Goal: Navigation & Orientation: Find specific page/section

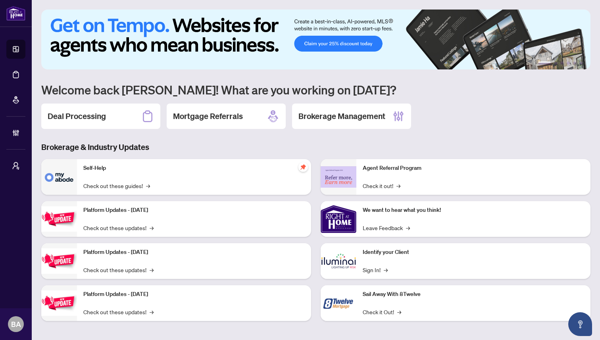
scroll to position [2, 0]
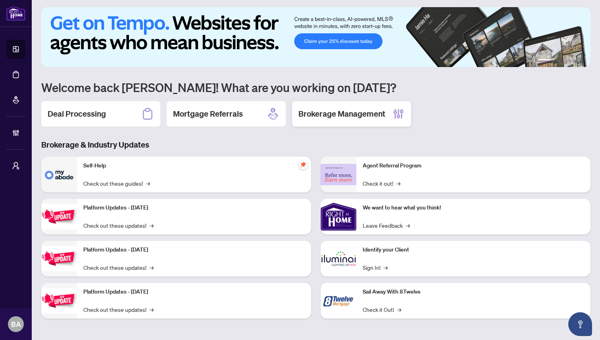
click at [325, 111] on h2 "Brokerage Management" at bounding box center [341, 113] width 87 height 11
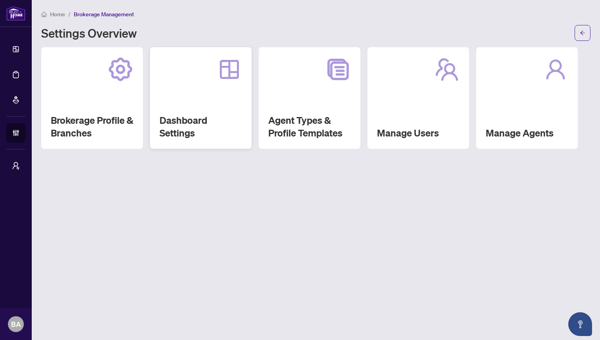
click at [172, 109] on div "Dashboard Settings" at bounding box center [201, 98] width 102 height 102
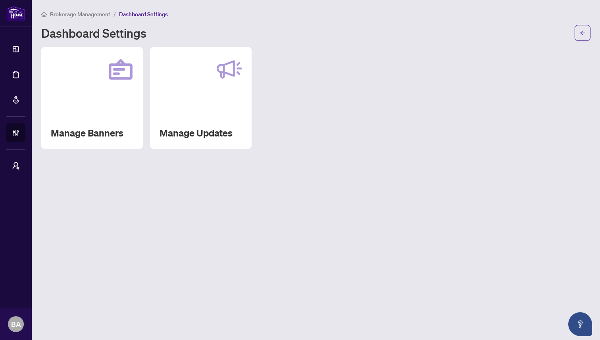
click at [172, 109] on div "Manage Updates" at bounding box center [201, 98] width 102 height 102
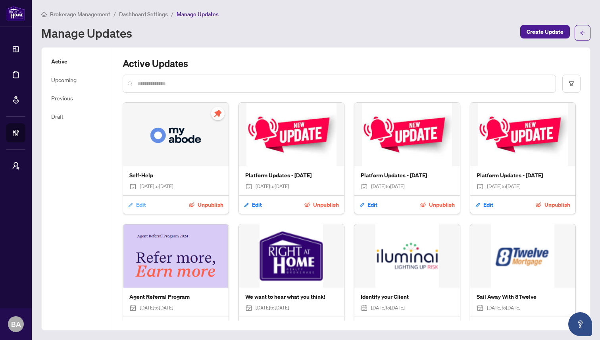
click at [140, 204] on span "Edit" at bounding box center [141, 204] width 10 height 13
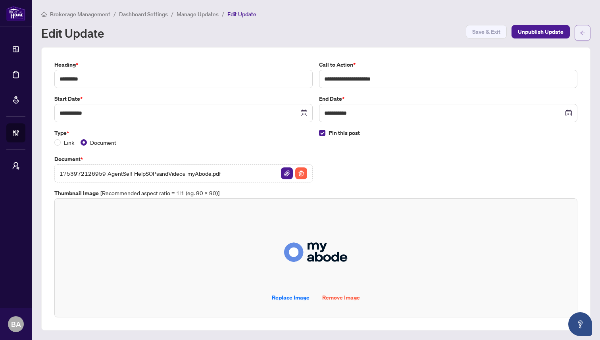
click at [583, 30] on icon "arrow-left" at bounding box center [582, 33] width 6 height 6
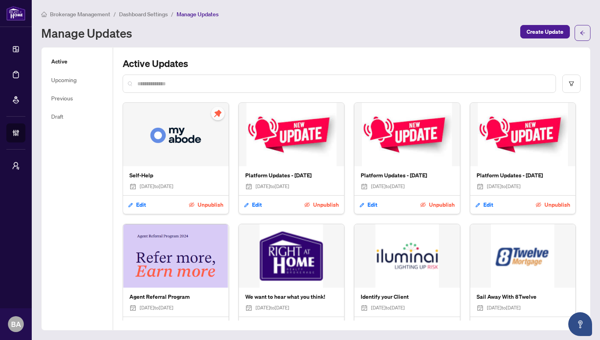
scroll to position [15, 0]
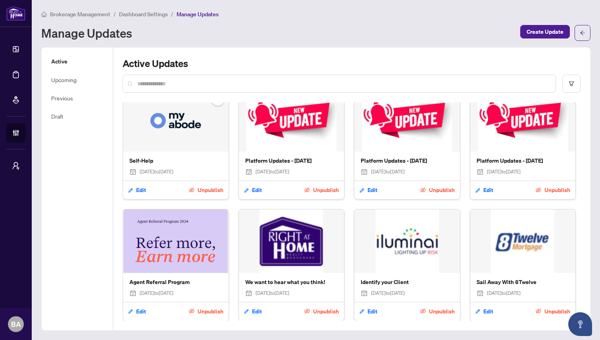
click at [142, 14] on span "Dashboard Settings" at bounding box center [143, 14] width 49 height 7
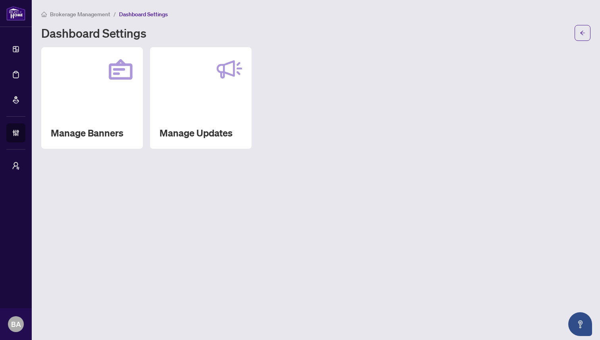
click at [85, 13] on span "Brokerage Management" at bounding box center [80, 14] width 60 height 7
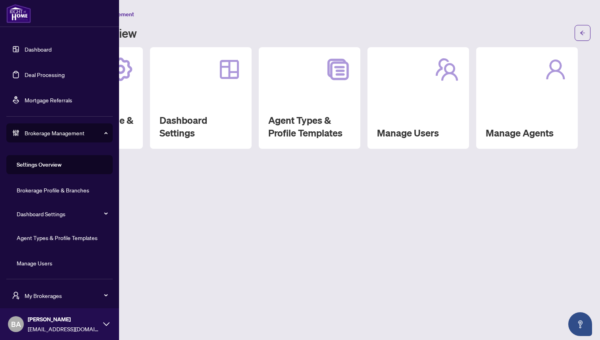
click at [34, 46] on link "Dashboard" at bounding box center [38, 49] width 27 height 7
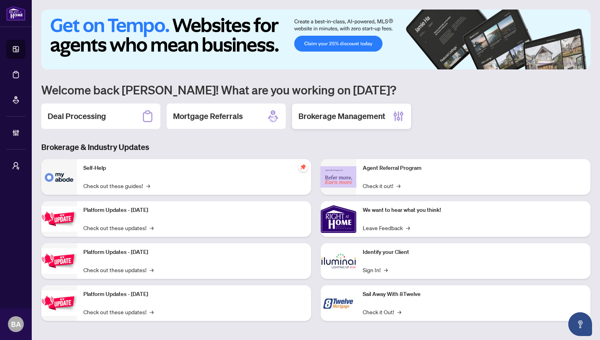
click at [353, 117] on h2 "Brokerage Management" at bounding box center [341, 116] width 87 height 11
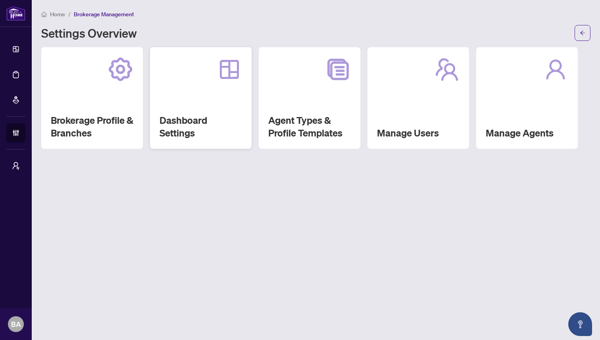
click at [208, 105] on div "Dashboard Settings" at bounding box center [201, 98] width 102 height 102
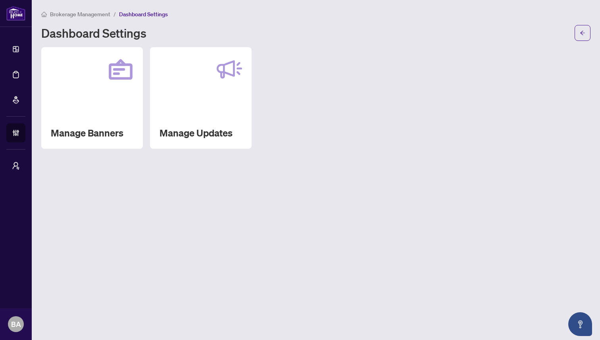
click at [208, 105] on div "Manage Updates" at bounding box center [201, 98] width 102 height 102
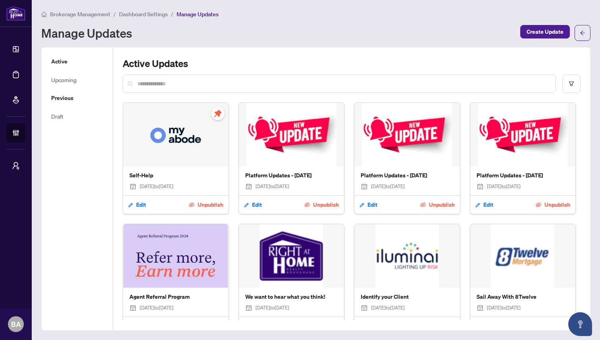
click at [62, 96] on h5 "Previous" at bounding box center [77, 98] width 52 height 9
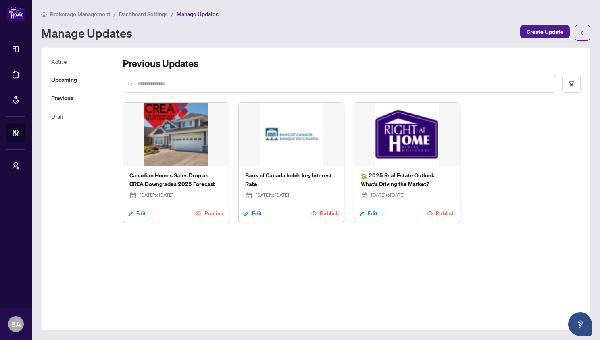
click at [71, 77] on h5 "Upcoming" at bounding box center [77, 79] width 52 height 9
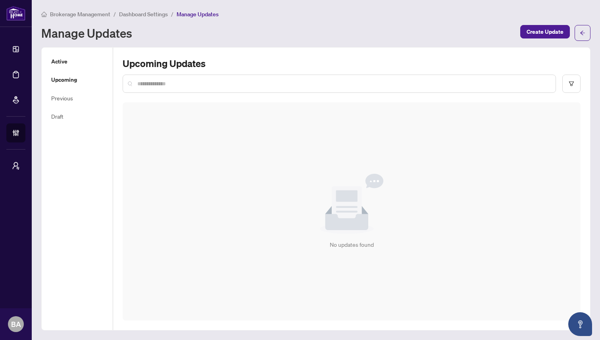
click at [69, 61] on h5 "Active" at bounding box center [77, 61] width 52 height 9
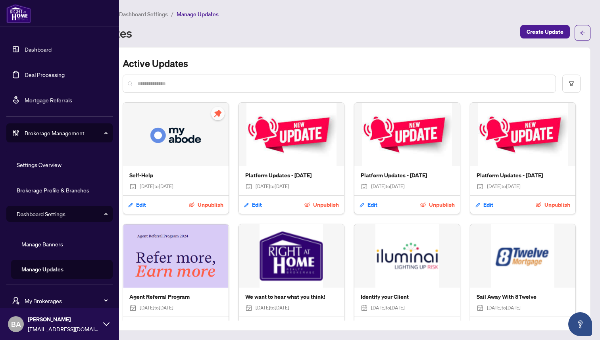
click at [46, 132] on span "Brokerage Management" at bounding box center [66, 132] width 82 height 9
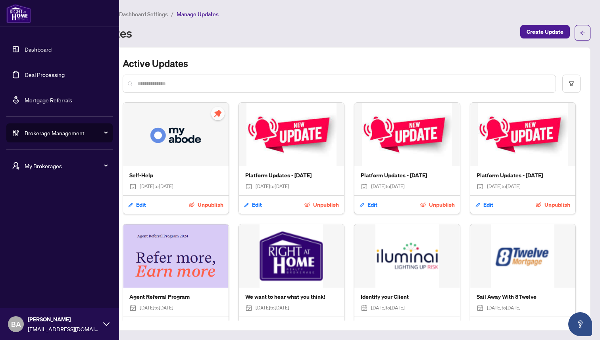
click at [45, 167] on span "My Brokerages" at bounding box center [66, 165] width 82 height 9
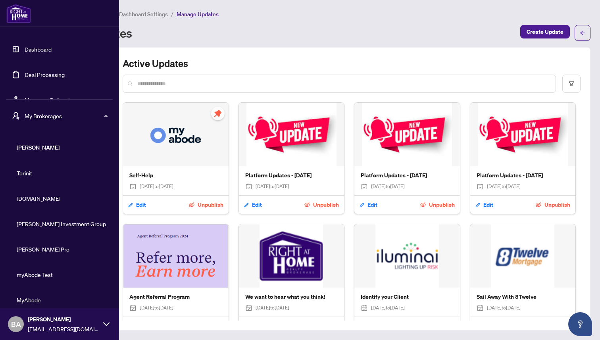
click at [28, 197] on span "[DOMAIN_NAME]" at bounding box center [62, 198] width 90 height 9
